Goal: Task Accomplishment & Management: Manage account settings

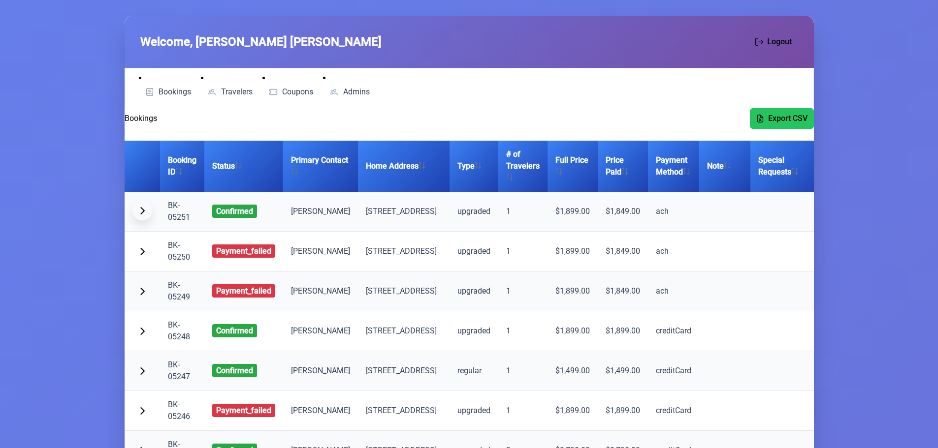
click at [148, 216] on button "button" at bounding box center [142, 211] width 20 height 20
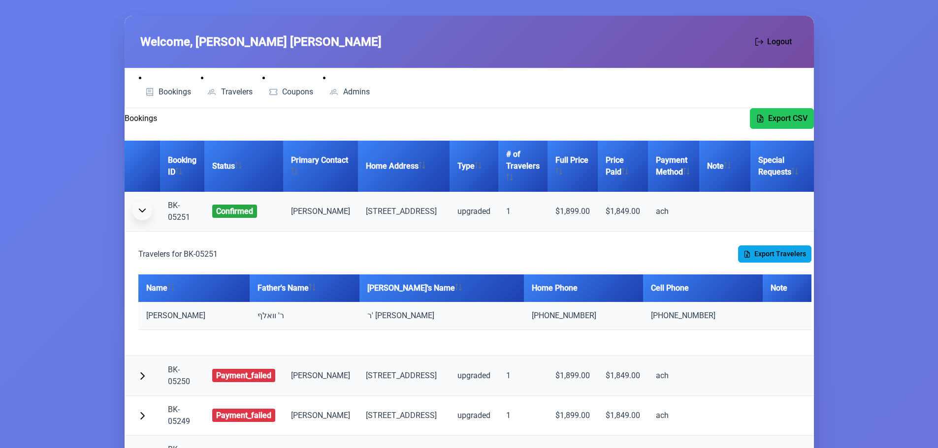
click at [142, 215] on span "button" at bounding box center [142, 211] width 8 height 8
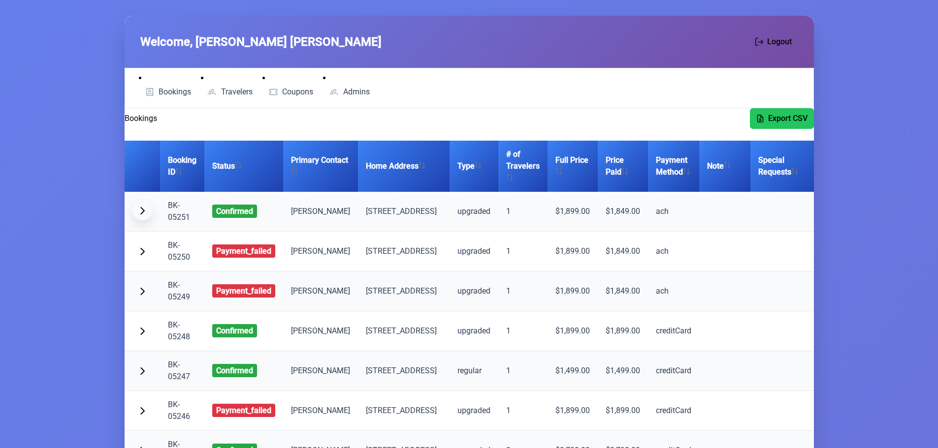
click at [144, 215] on span "button" at bounding box center [142, 211] width 8 height 8
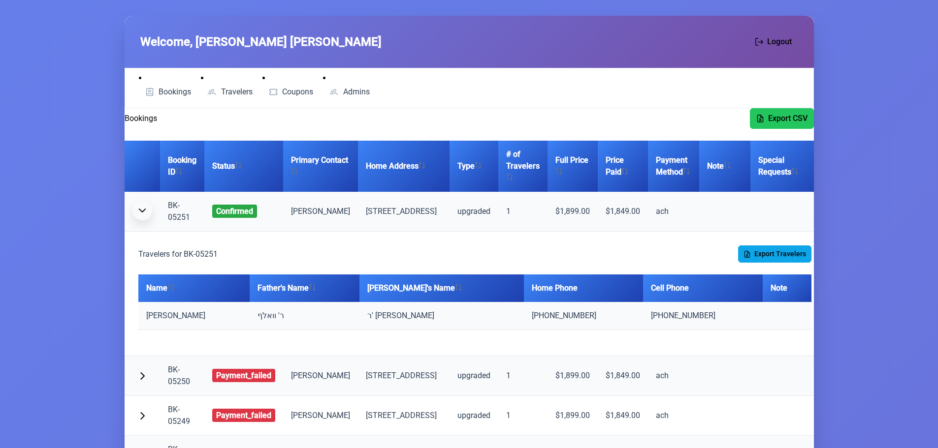
click at [144, 215] on span "button" at bounding box center [142, 211] width 8 height 8
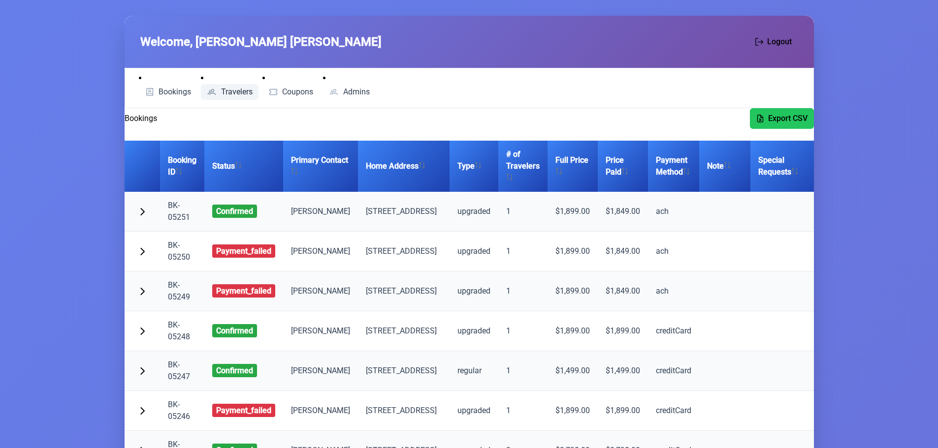
click at [236, 86] on link "Travelers" at bounding box center [230, 92] width 58 height 16
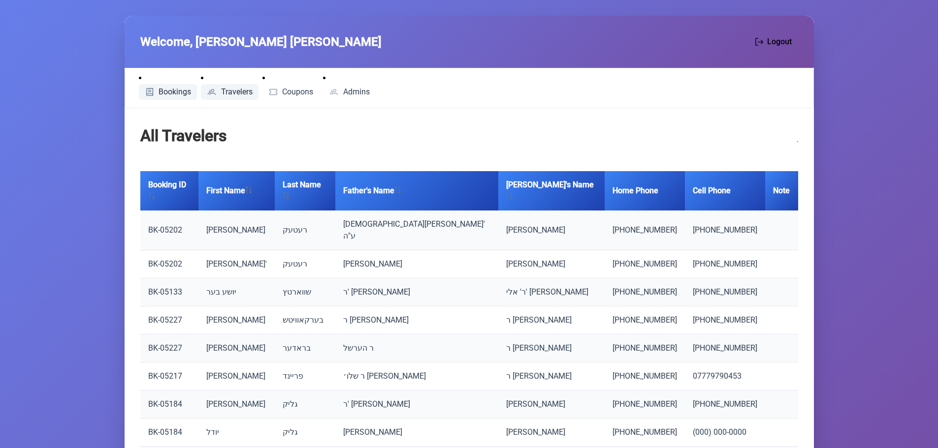
click at [166, 90] on span "Bookings" at bounding box center [174, 92] width 32 height 8
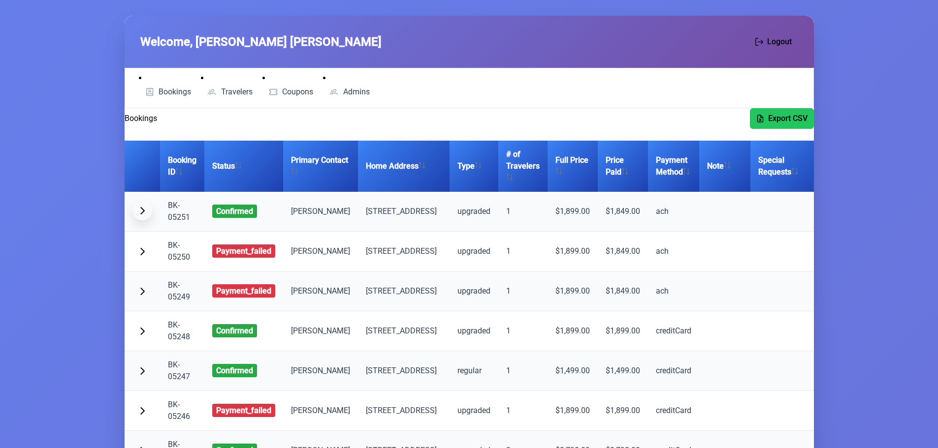
click at [143, 215] on span "button" at bounding box center [142, 211] width 8 height 8
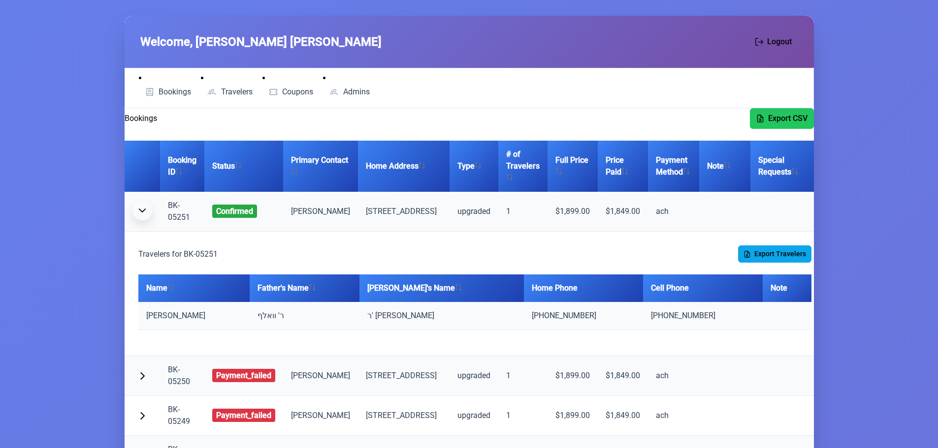
click at [143, 215] on span "button" at bounding box center [142, 211] width 8 height 8
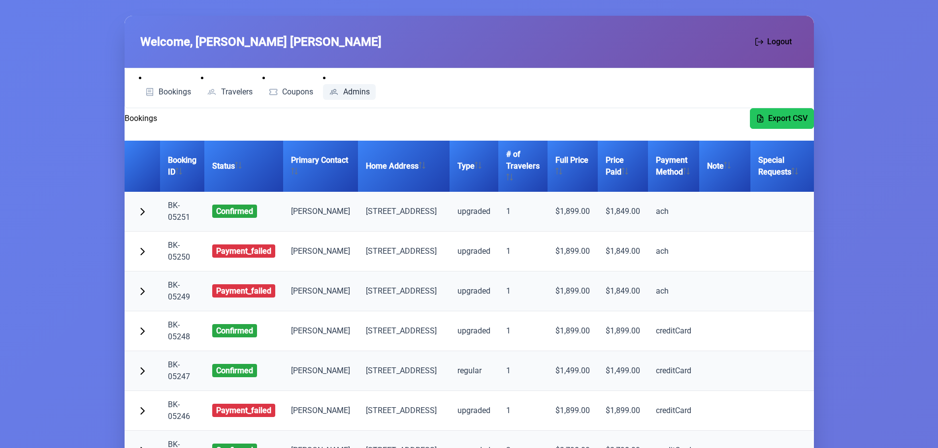
click at [370, 87] on link "Admins" at bounding box center [349, 92] width 53 height 16
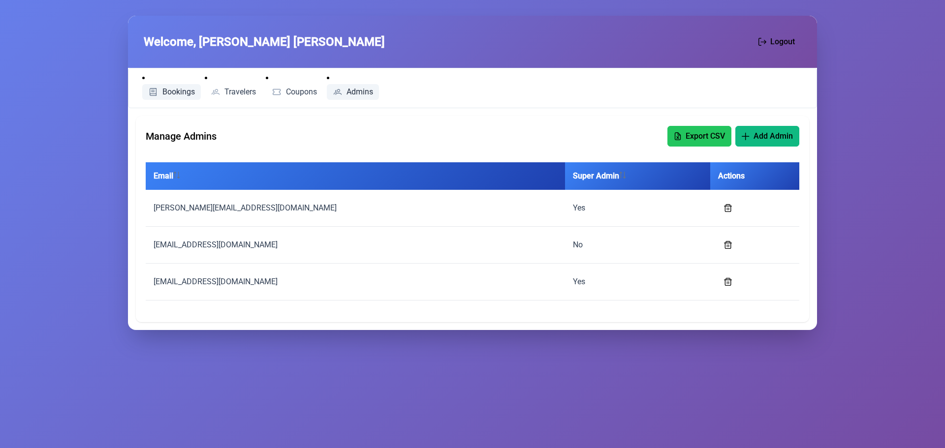
click at [169, 88] on span "Bookings" at bounding box center [178, 92] width 32 height 8
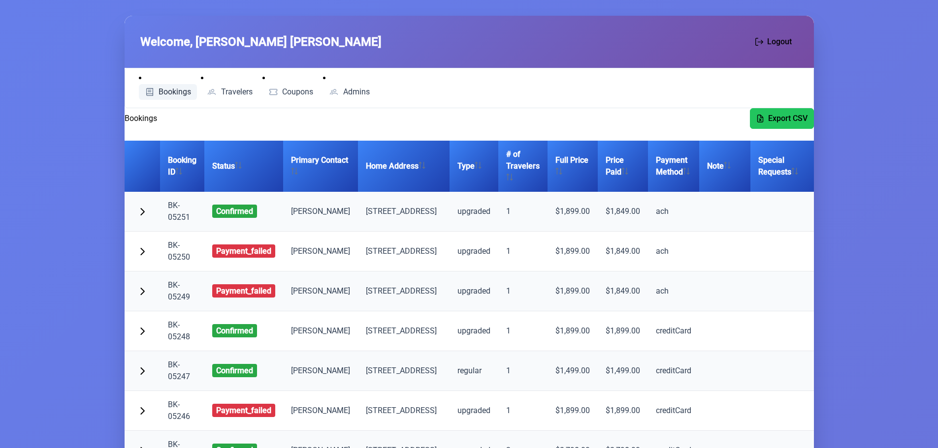
click at [161, 86] on link "Bookings" at bounding box center [168, 92] width 59 height 16
